Goal: Information Seeking & Learning: Learn about a topic

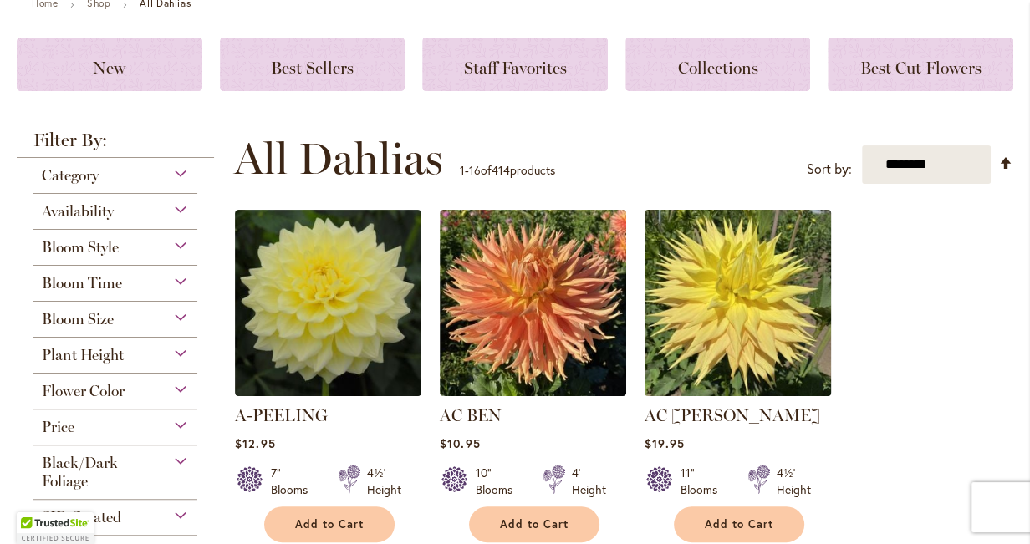
scroll to position [239, 0]
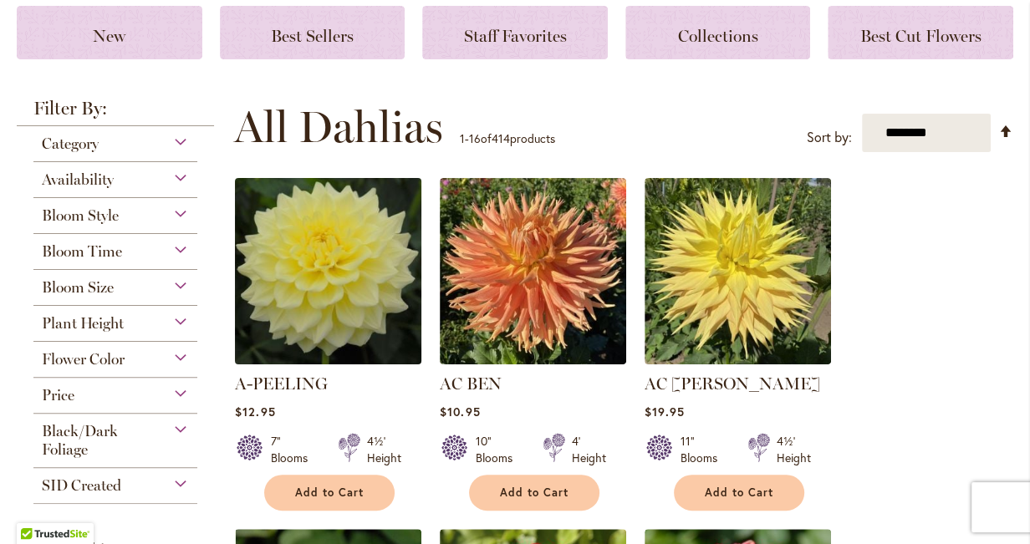
click at [323, 276] on img at bounding box center [329, 272] width 196 height 196
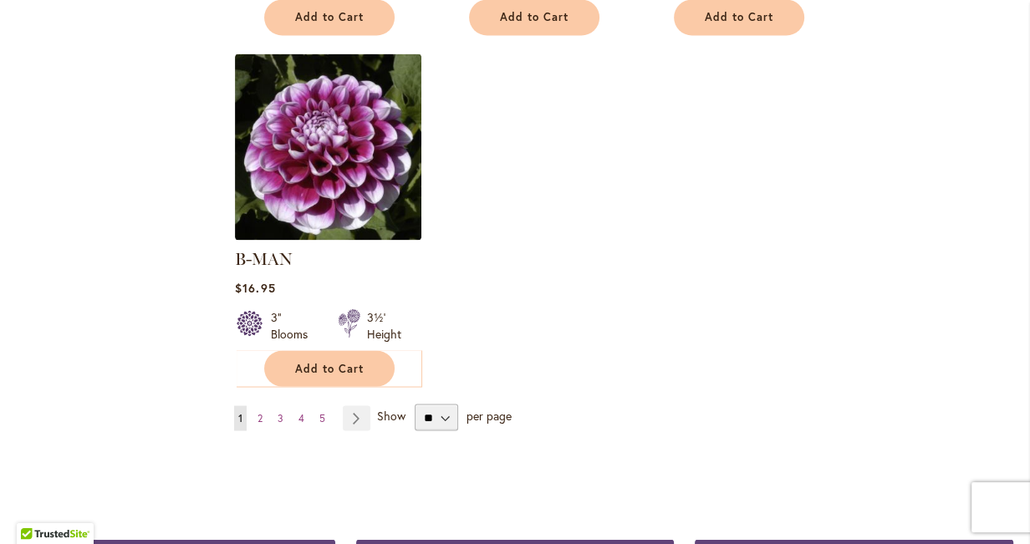
scroll to position [2145, 0]
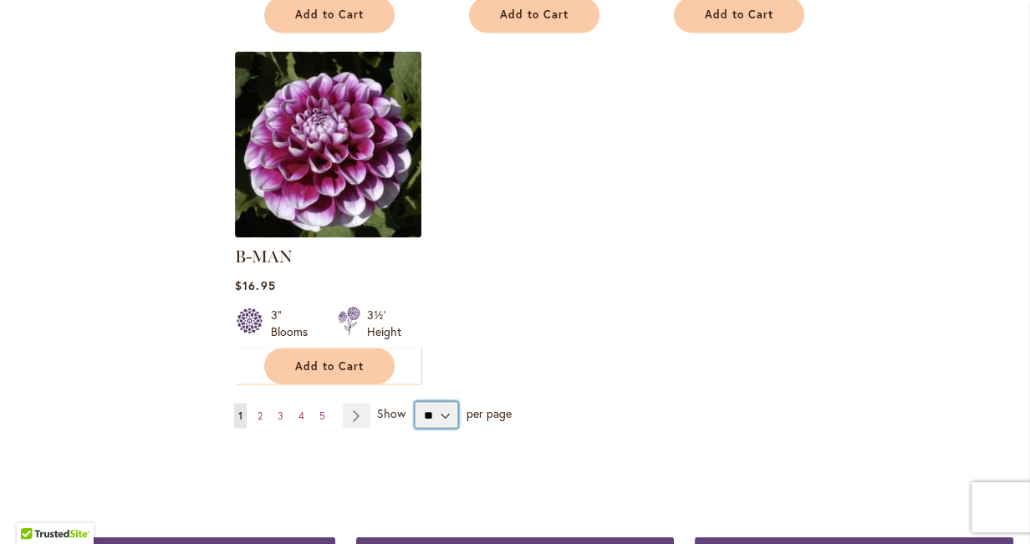
click at [444, 401] on select "** ** ** **" at bounding box center [436, 414] width 43 height 27
select select "**"
click at [415, 401] on select "** ** ** **" at bounding box center [436, 414] width 43 height 27
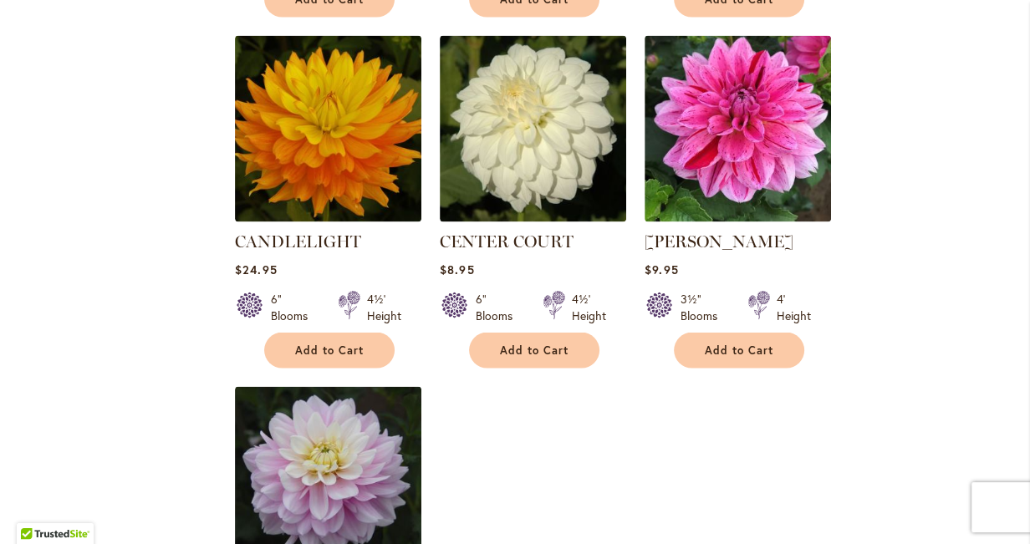
scroll to position [7679, 0]
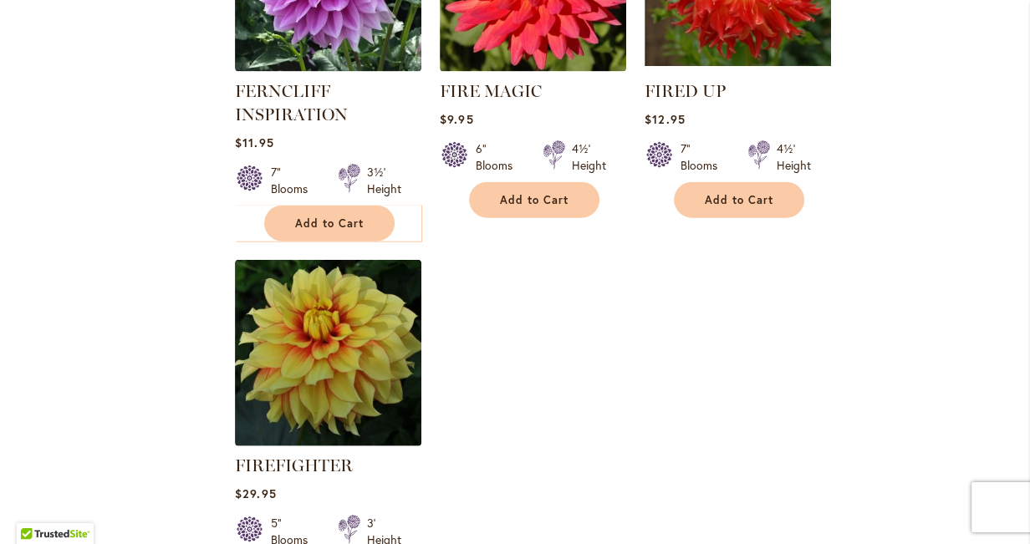
scroll to position [7817, 0]
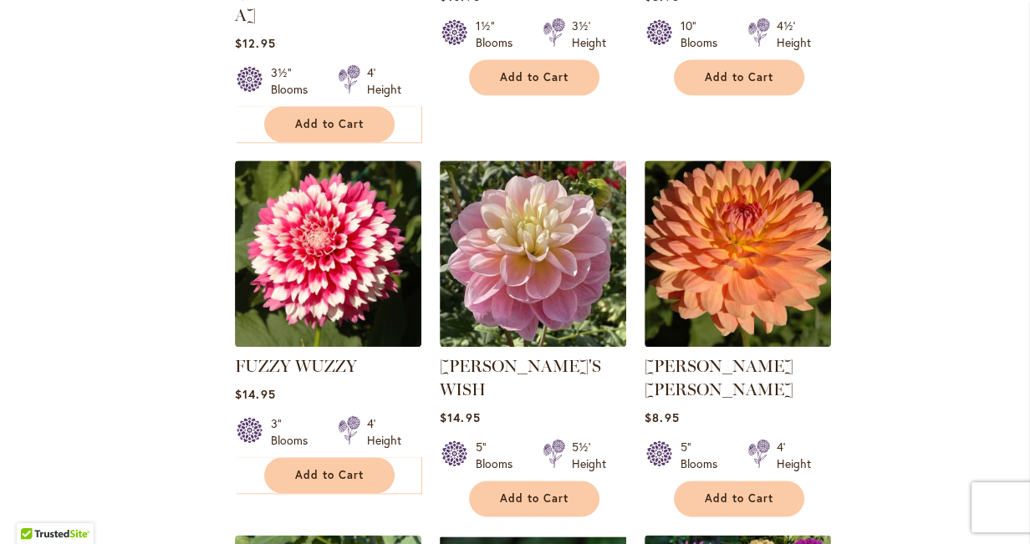
scroll to position [1383, 0]
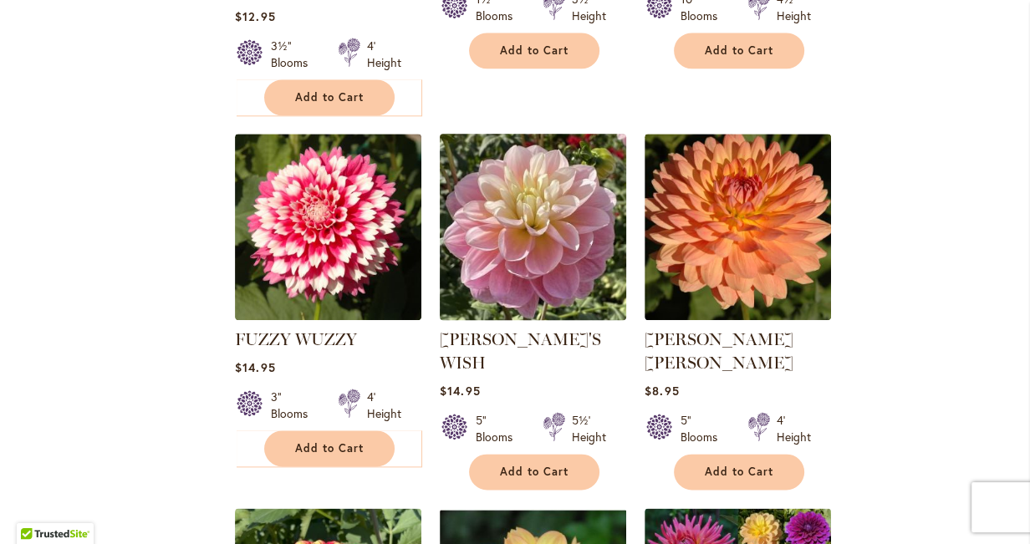
click at [526, 162] on img at bounding box center [533, 228] width 196 height 196
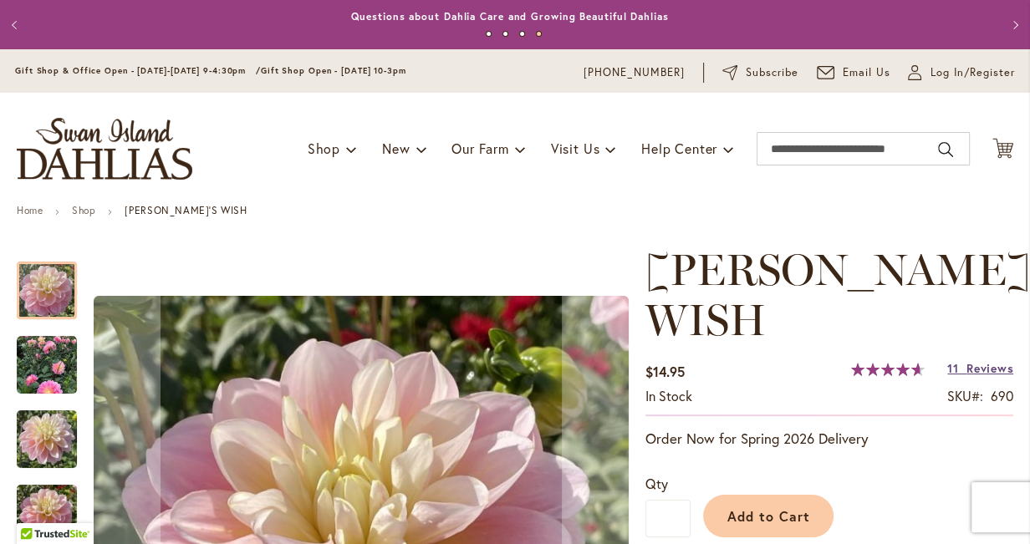
click at [973, 360] on span "Reviews" at bounding box center [989, 368] width 47 height 16
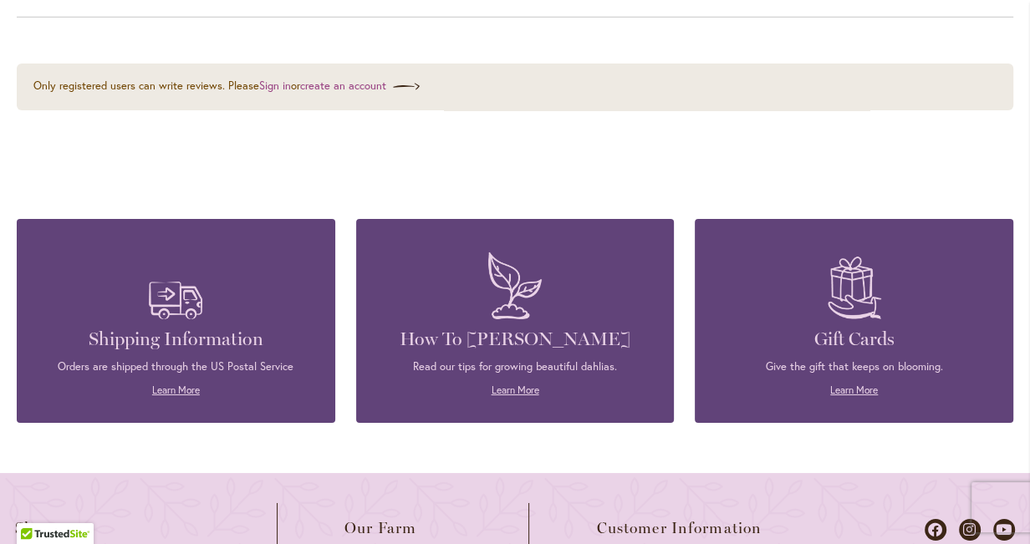
scroll to position [4251, 0]
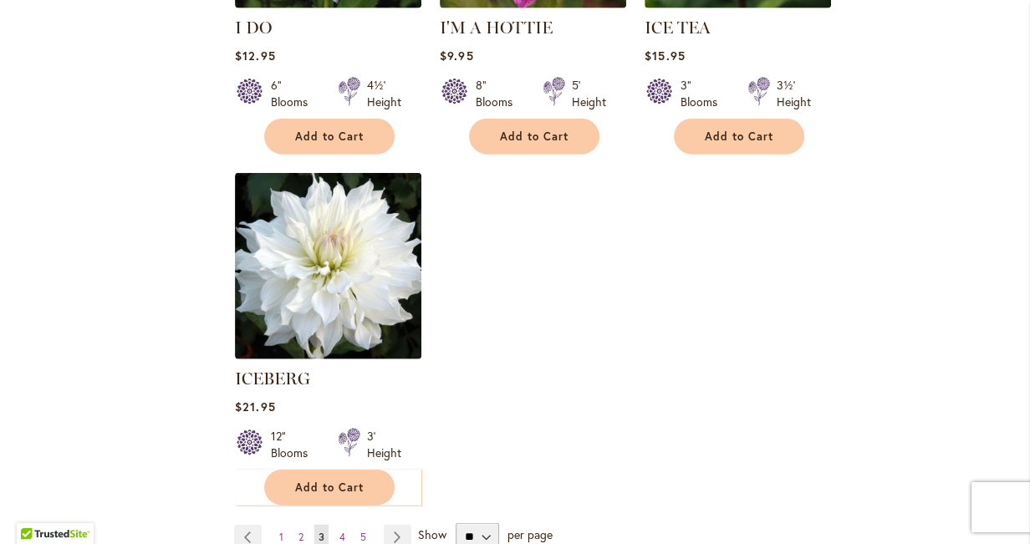
scroll to position [7955, 0]
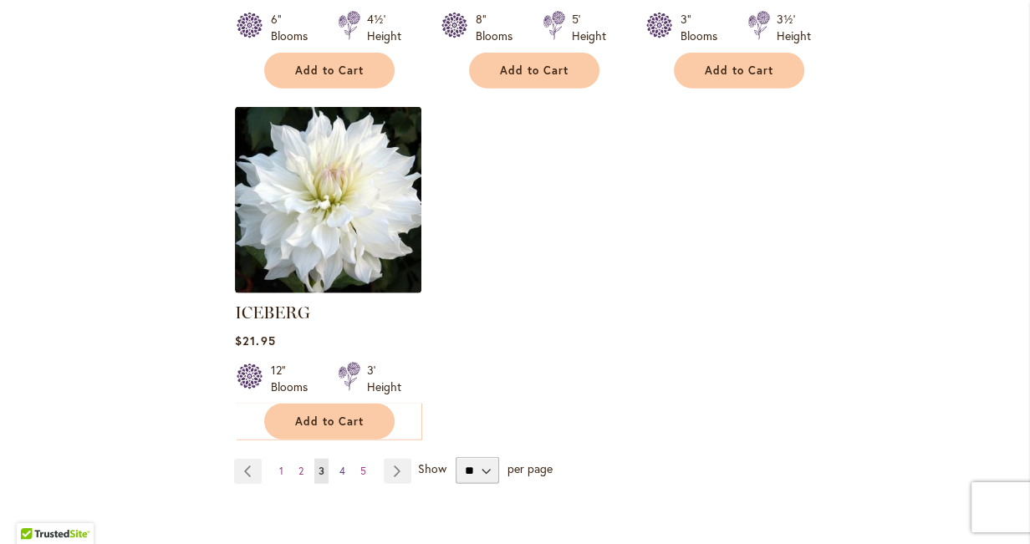
click at [346, 459] on link "Page 4" at bounding box center [342, 471] width 14 height 25
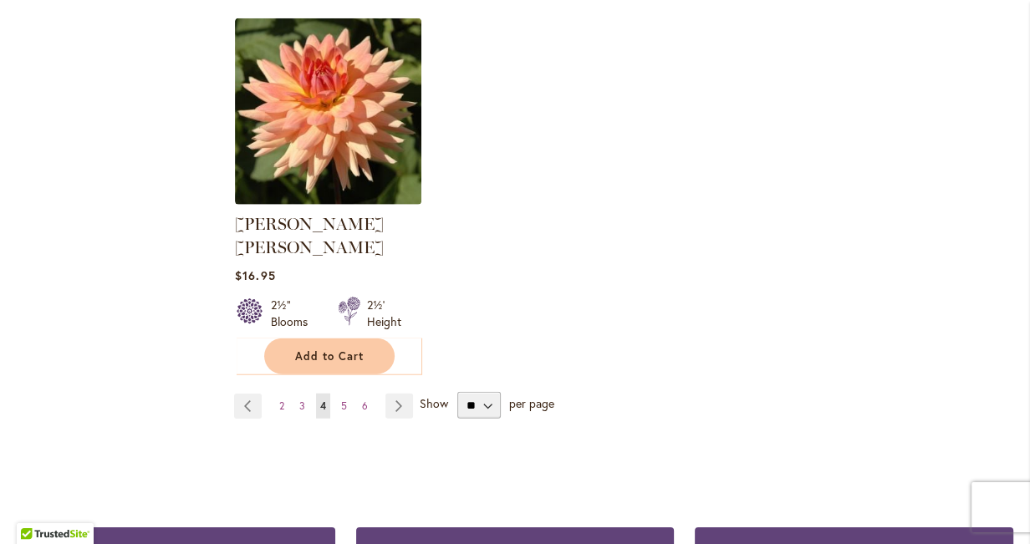
scroll to position [8094, 0]
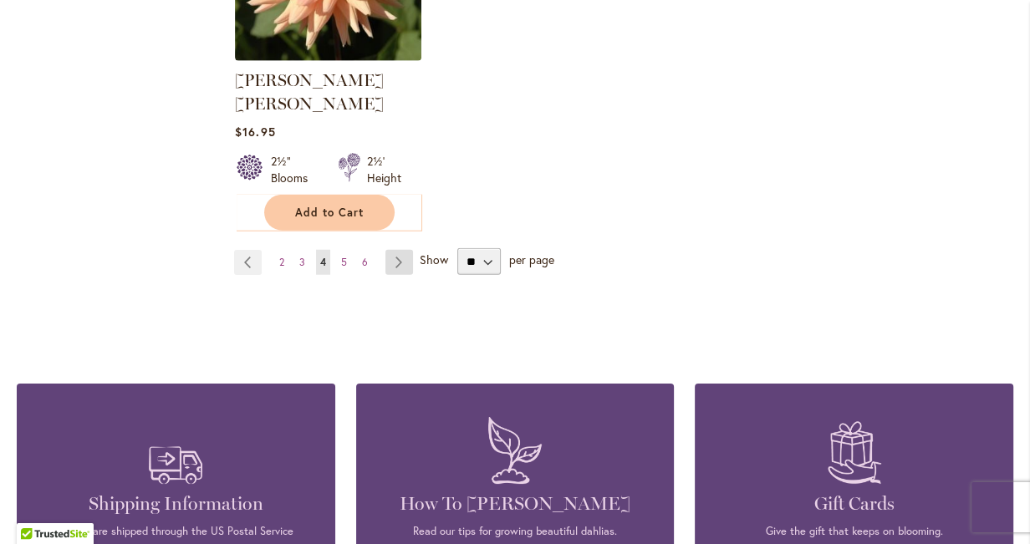
click at [395, 250] on link "Page Next" at bounding box center [399, 262] width 28 height 25
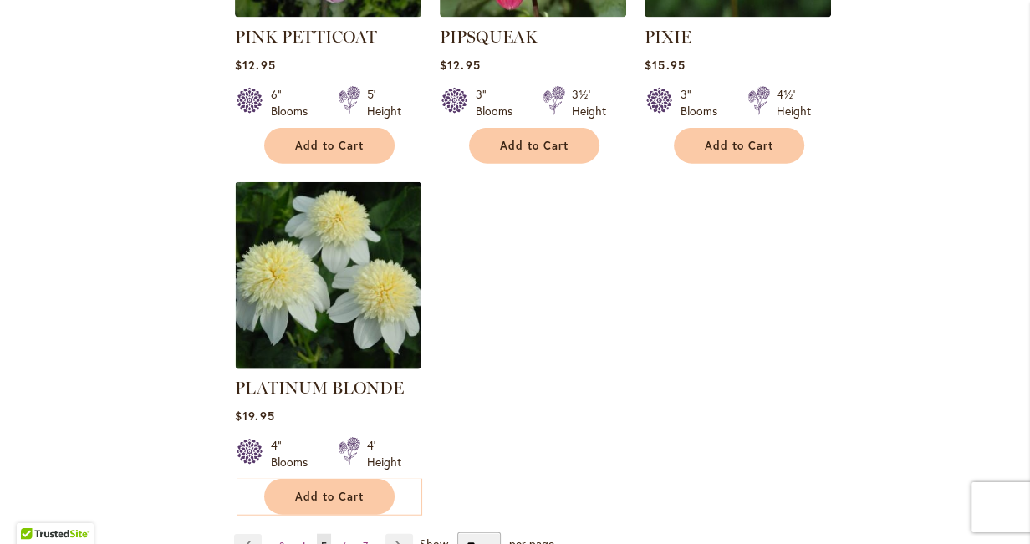
scroll to position [7817, 0]
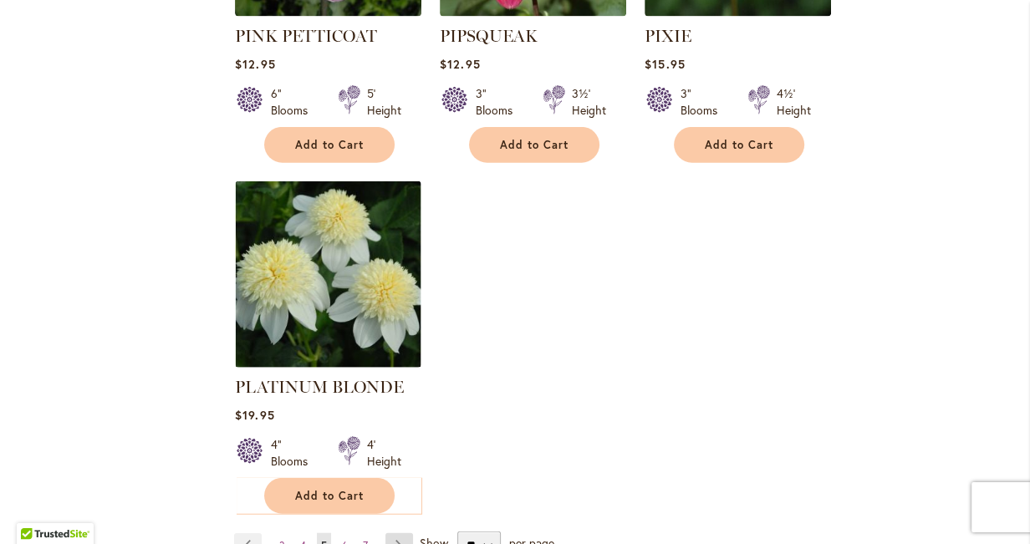
click at [398, 533] on link "Page Next" at bounding box center [399, 545] width 28 height 25
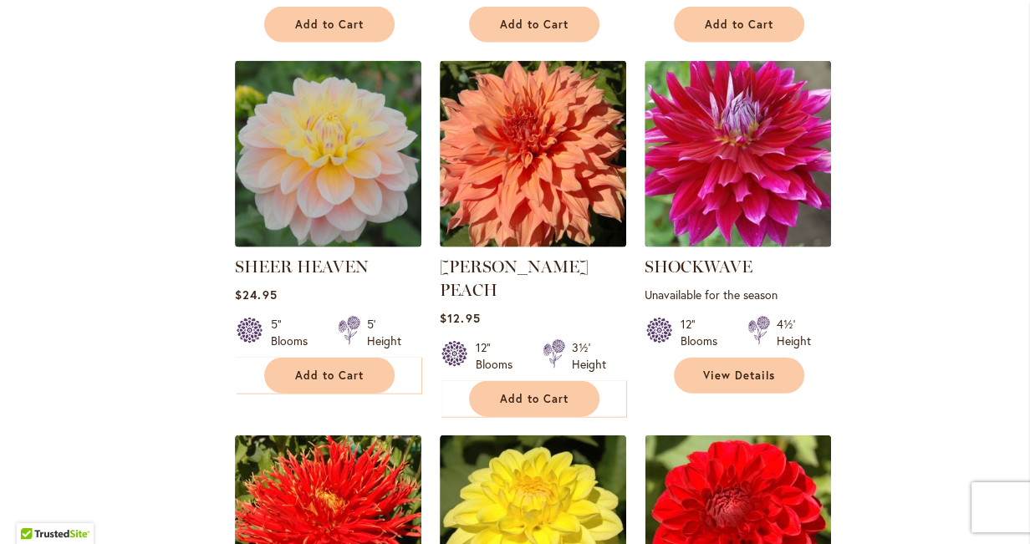
scroll to position [2767, 0]
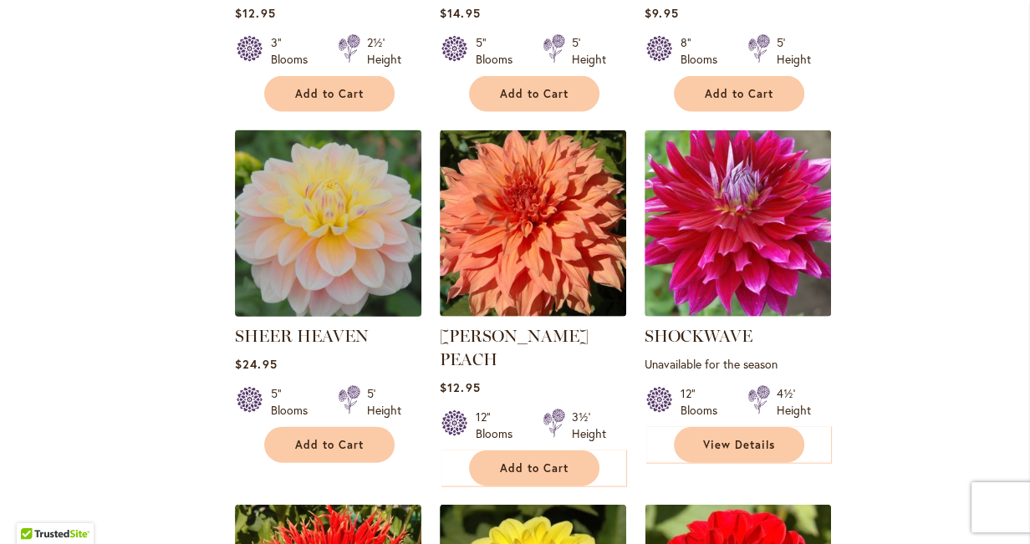
click at [313, 226] on img at bounding box center [329, 224] width 196 height 196
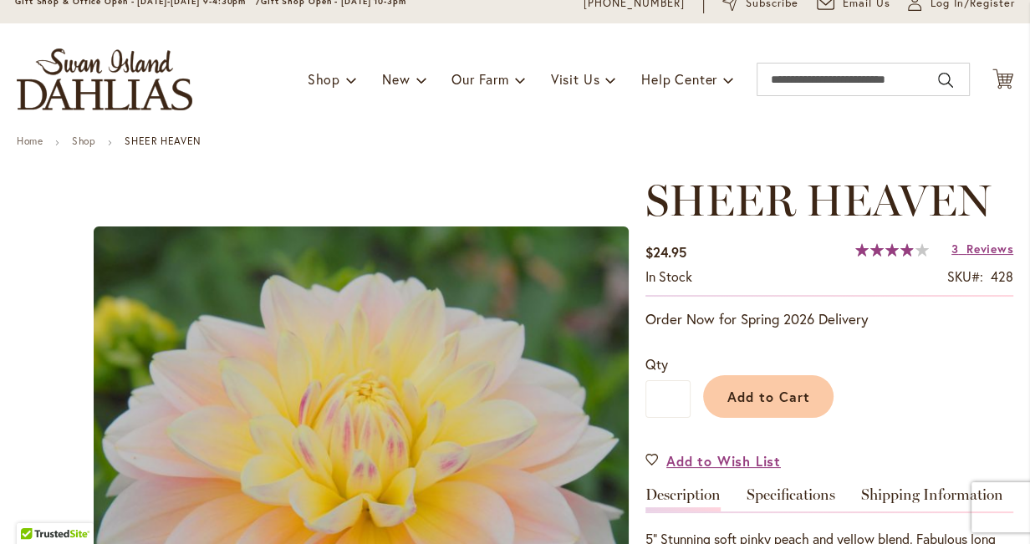
scroll to position [207, 0]
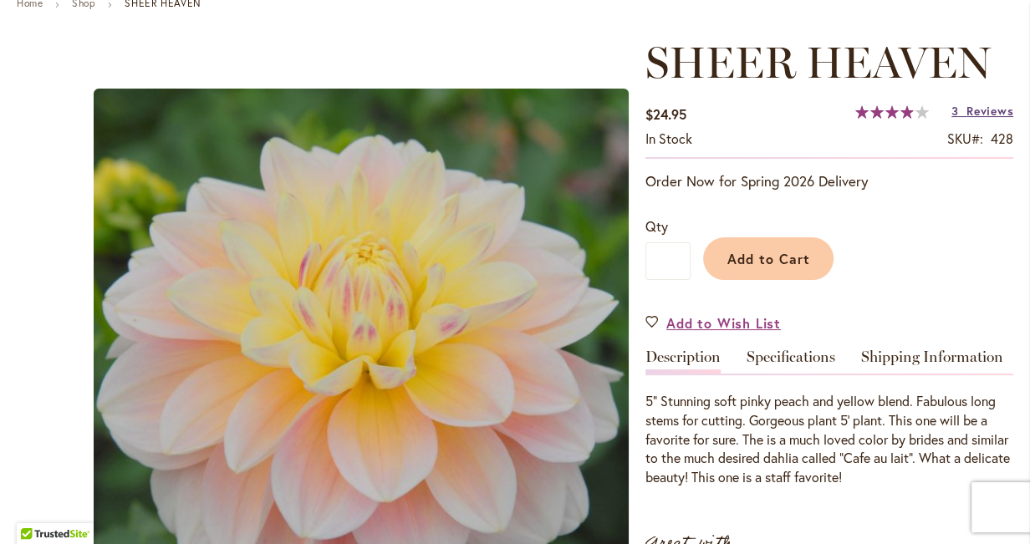
click at [978, 110] on span "Reviews" at bounding box center [989, 111] width 47 height 16
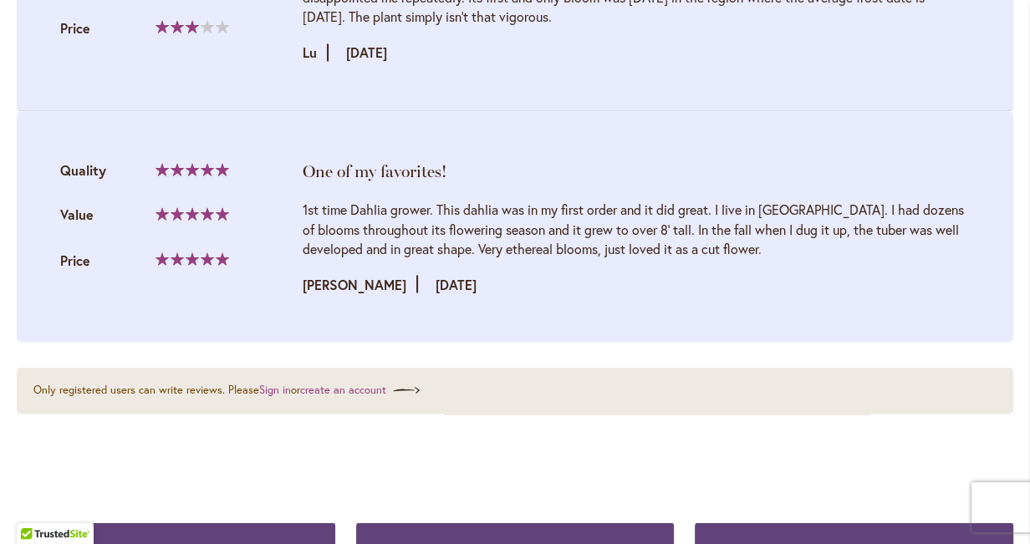
scroll to position [1853, 0]
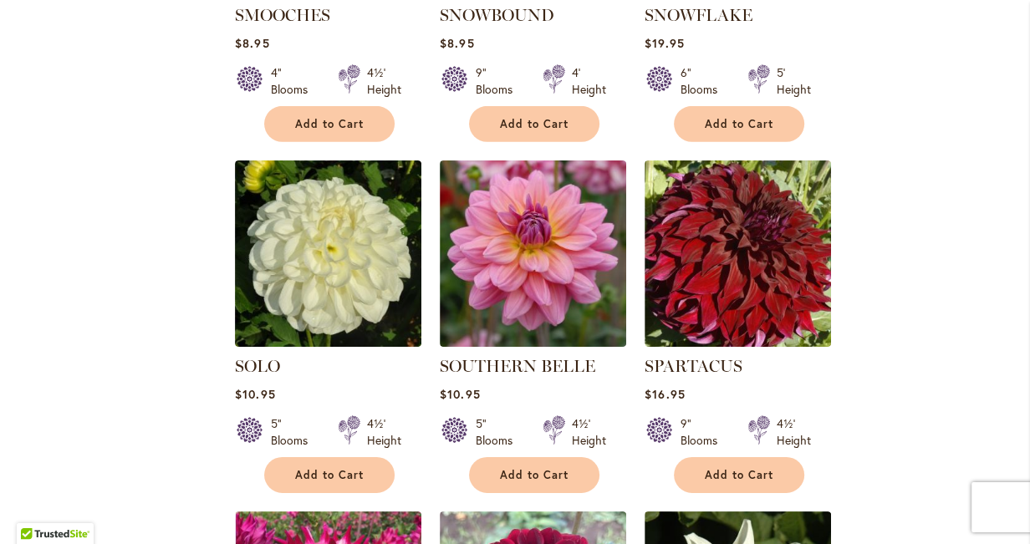
scroll to position [3804, 0]
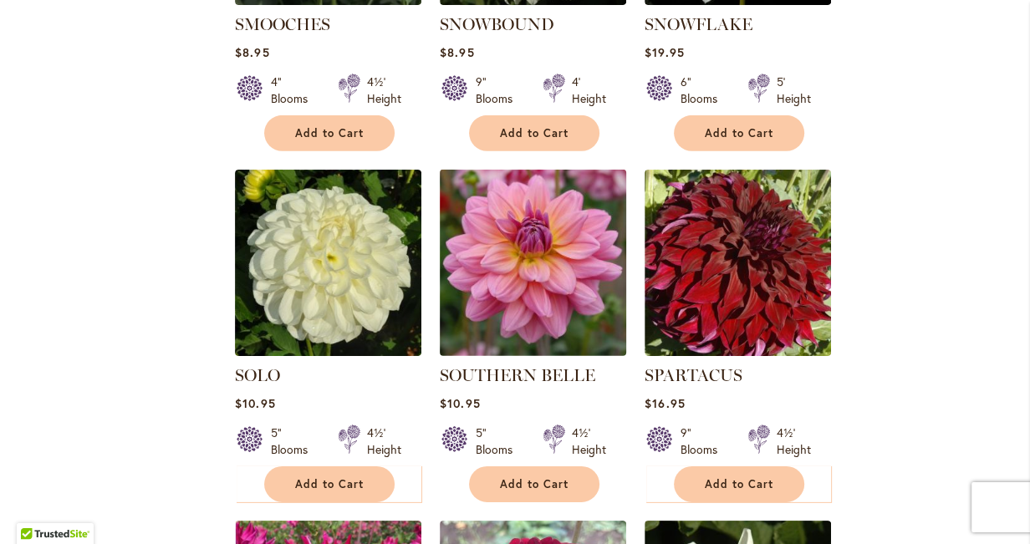
click at [537, 233] on img at bounding box center [533, 263] width 196 height 196
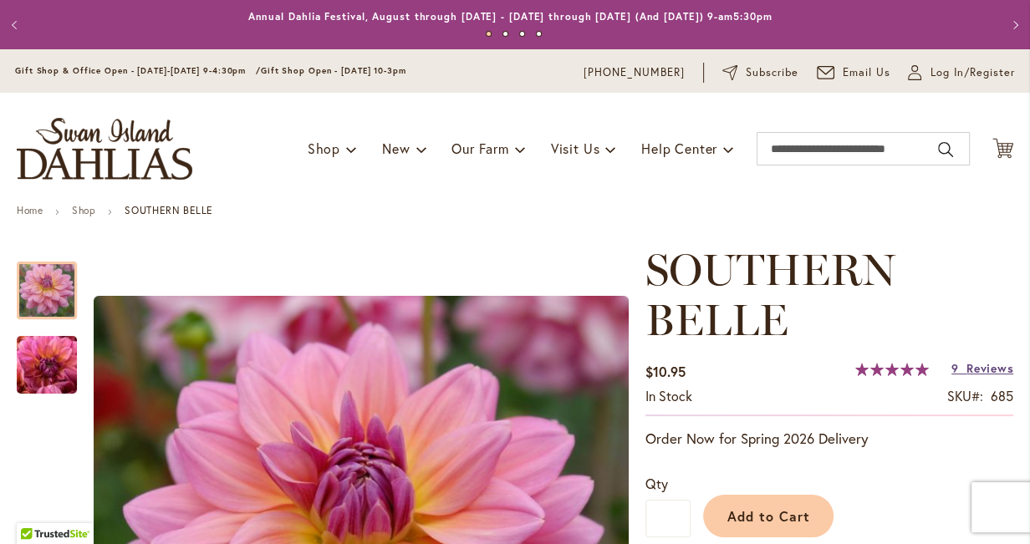
click at [972, 366] on span "Reviews" at bounding box center [989, 368] width 47 height 16
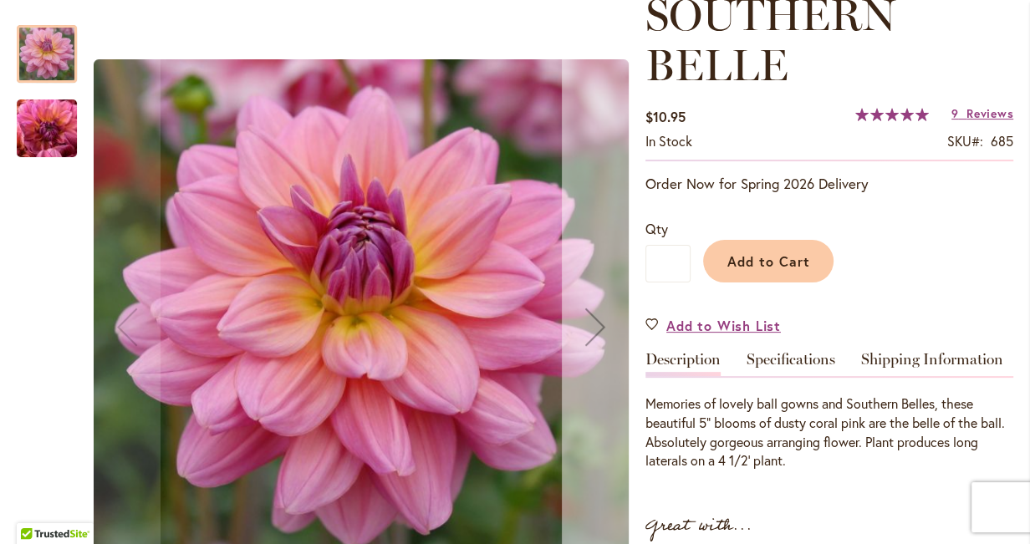
scroll to position [277, 0]
